Goal: Transaction & Acquisition: Purchase product/service

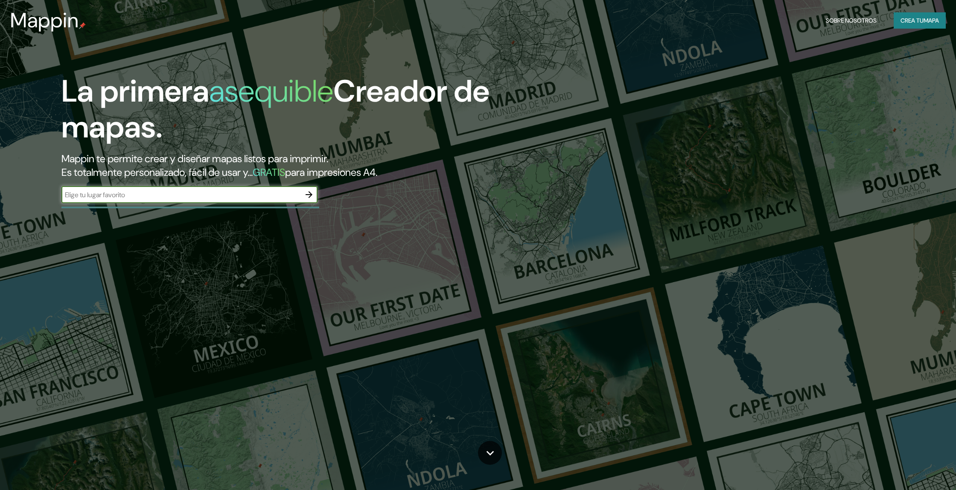
click at [194, 196] on input "text" at bounding box center [180, 195] width 239 height 10
type input "peñalolén"
click at [309, 198] on icon "button" at bounding box center [309, 195] width 10 height 10
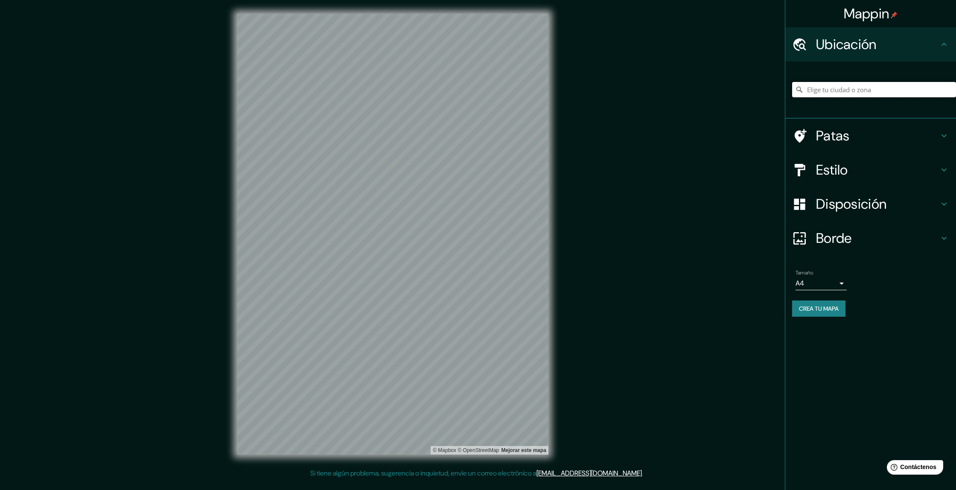
click at [834, 91] on input "Elige tu ciudad o zona" at bounding box center [874, 89] width 164 height 15
type input "Peñalolén, Región Metropolitana de Santiago, Chile"
click at [910, 136] on h4 "Patas" at bounding box center [877, 135] width 123 height 17
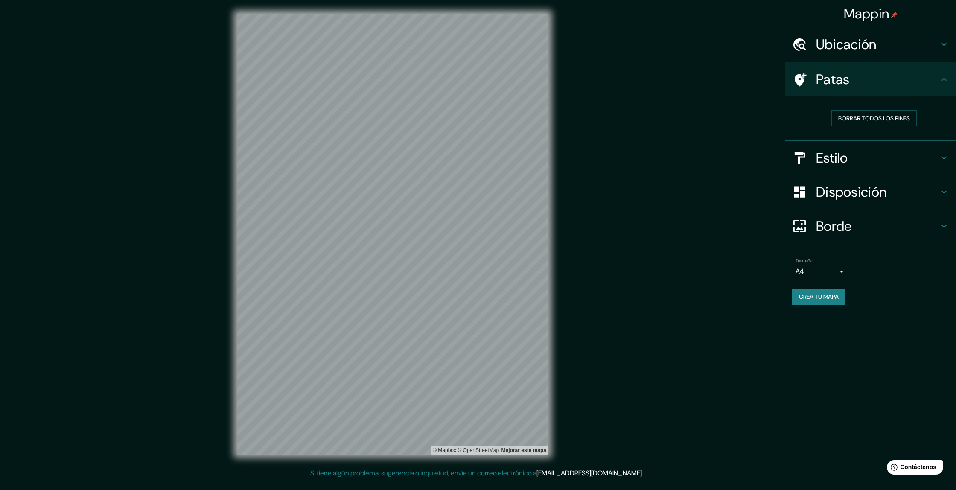
click at [925, 148] on div "Estilo" at bounding box center [870, 158] width 171 height 34
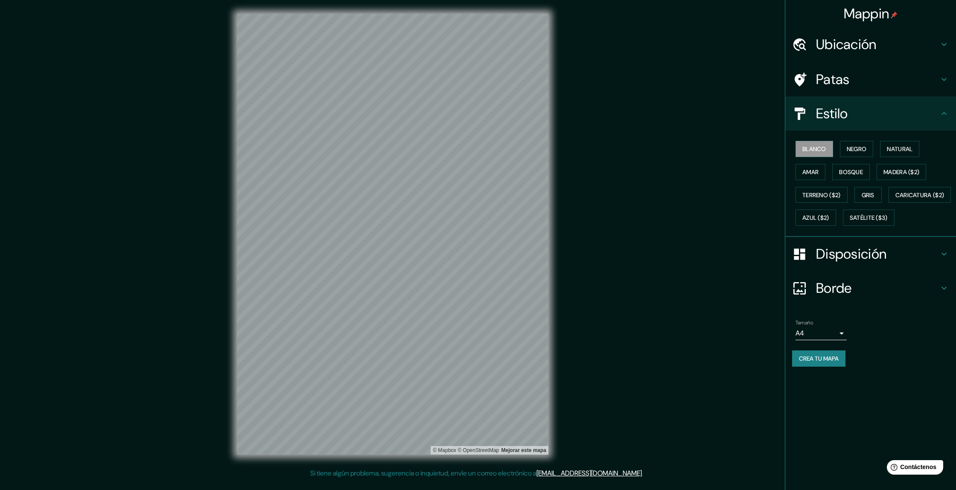
click at [902, 263] on h4 "Disposición" at bounding box center [877, 253] width 123 height 17
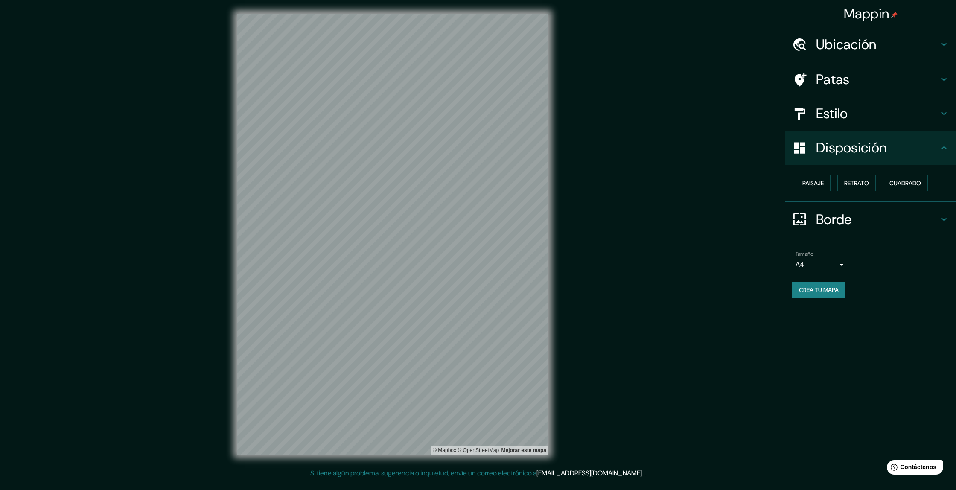
drag, startPoint x: 908, startPoint y: 185, endPoint x: 904, endPoint y: 192, distance: 8.3
click at [908, 186] on font "Cuadrado" at bounding box center [906, 183] width 32 height 8
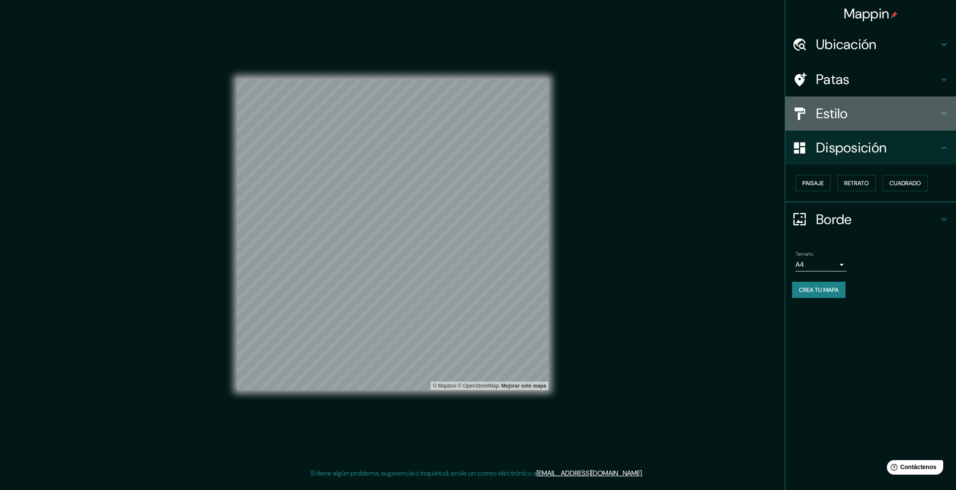
drag, startPoint x: 868, startPoint y: 111, endPoint x: 866, endPoint y: 117, distance: 6.9
click at [868, 111] on h4 "Estilo" at bounding box center [877, 113] width 123 height 17
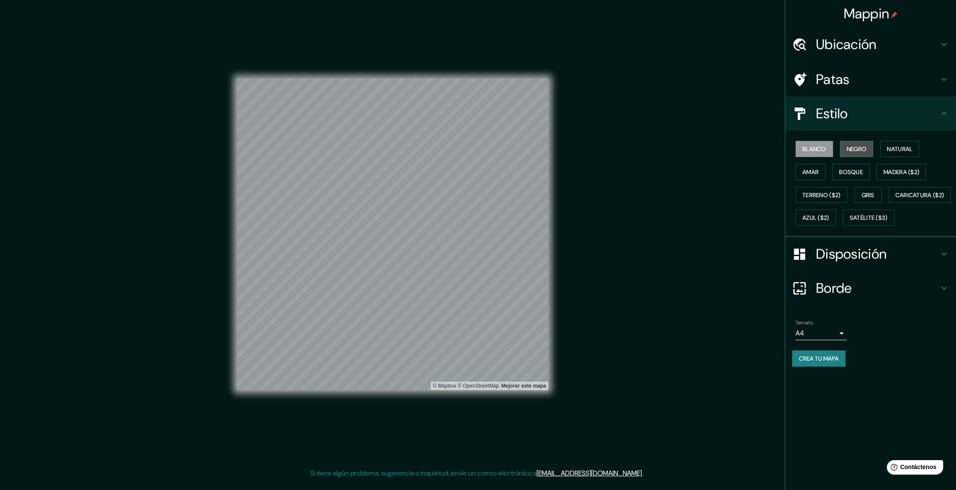
click at [858, 150] on font "Negro" at bounding box center [857, 149] width 20 height 8
click at [898, 152] on font "Natural" at bounding box center [900, 149] width 26 height 8
click at [804, 170] on font "Amar" at bounding box center [810, 172] width 16 height 8
click at [907, 147] on font "Natural" at bounding box center [900, 149] width 26 height 8
click at [857, 175] on font "Bosque" at bounding box center [851, 172] width 24 height 8
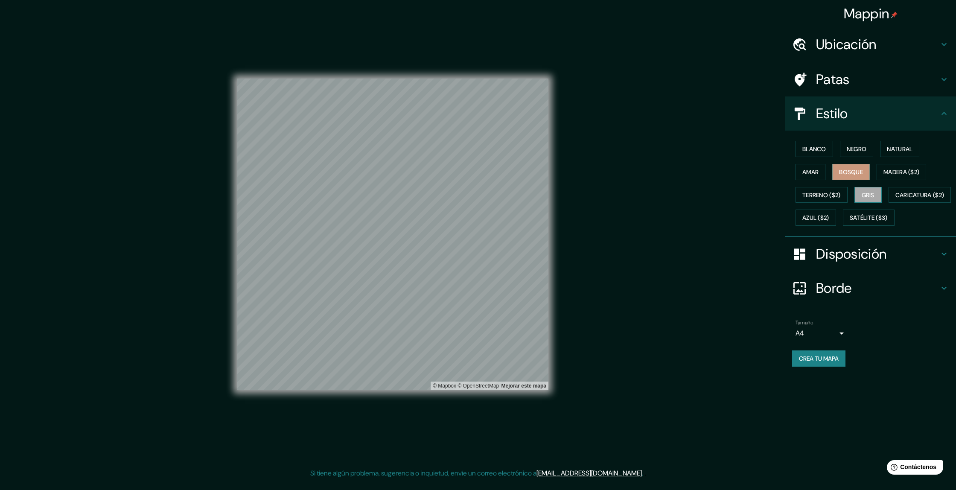
click at [875, 198] on font "Gris" at bounding box center [868, 195] width 13 height 8
drag, startPoint x: 850, startPoint y: 219, endPoint x: 858, endPoint y: 221, distance: 7.5
click at [896, 199] on font "Caricatura ($2)" at bounding box center [920, 195] width 49 height 8
click at [829, 219] on font "Azul ($2)" at bounding box center [815, 218] width 27 height 8
click at [850, 222] on font "Satélite ($3)" at bounding box center [869, 218] width 38 height 8
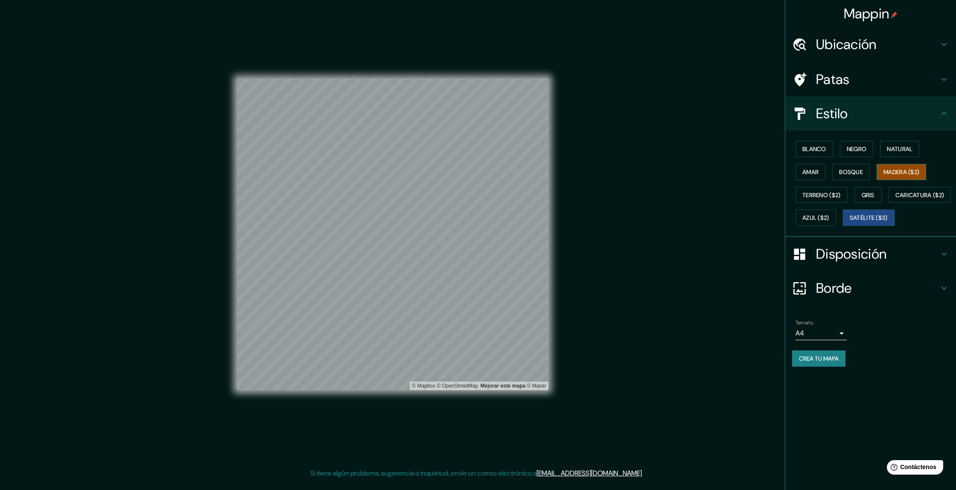
click at [903, 171] on font "Madera ($2)" at bounding box center [902, 172] width 36 height 8
drag, startPoint x: 896, startPoint y: 151, endPoint x: 890, endPoint y: 157, distance: 8.8
click at [896, 151] on font "Natural" at bounding box center [900, 149] width 26 height 8
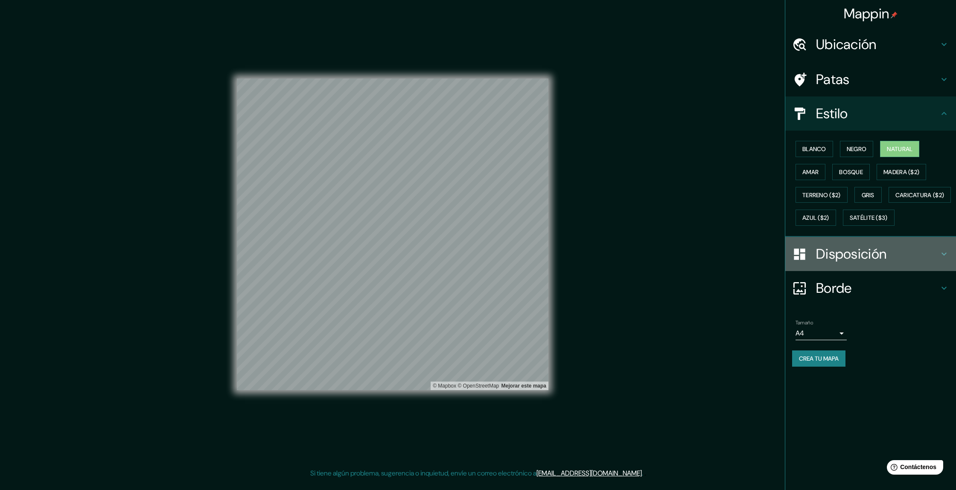
click at [887, 263] on font "Disposición" at bounding box center [851, 254] width 70 height 18
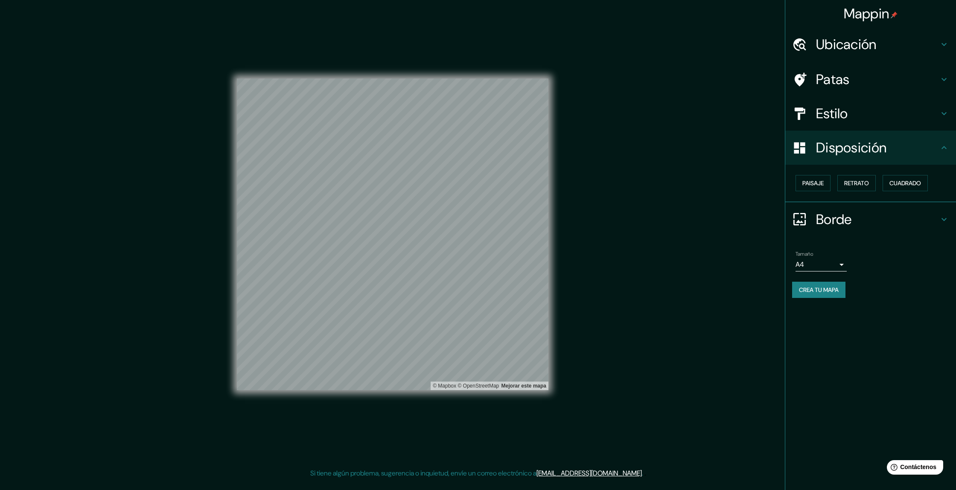
click at [844, 263] on body "Mappin Ubicación Peñalolén, Región Metropolitana de Santiago, Chile Peñalolén R…" at bounding box center [478, 245] width 956 height 490
drag, startPoint x: 885, startPoint y: 264, endPoint x: 877, endPoint y: 265, distance: 7.7
click at [885, 265] on div at bounding box center [478, 245] width 956 height 490
click at [834, 293] on font "Crea tu mapa" at bounding box center [819, 290] width 40 height 8
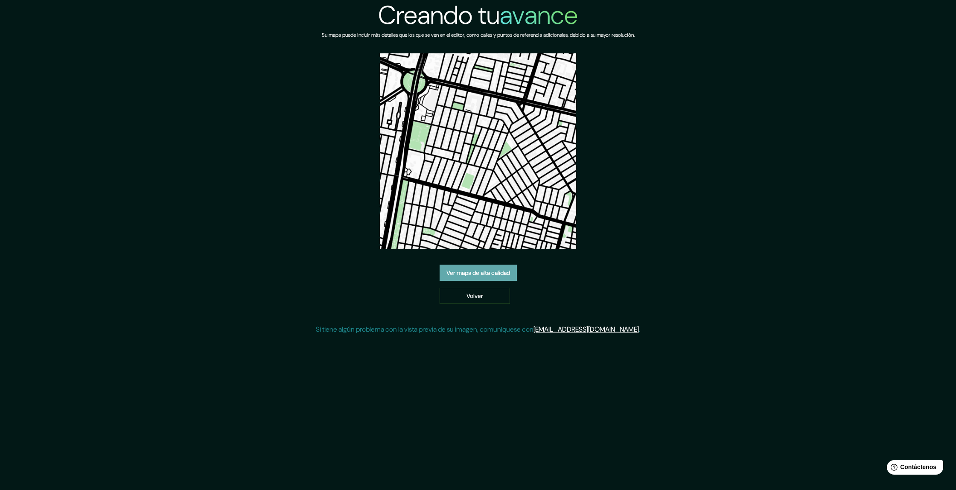
click at [480, 274] on font "Ver mapa de alta calidad" at bounding box center [478, 273] width 64 height 8
